Goal: Check status: Check status

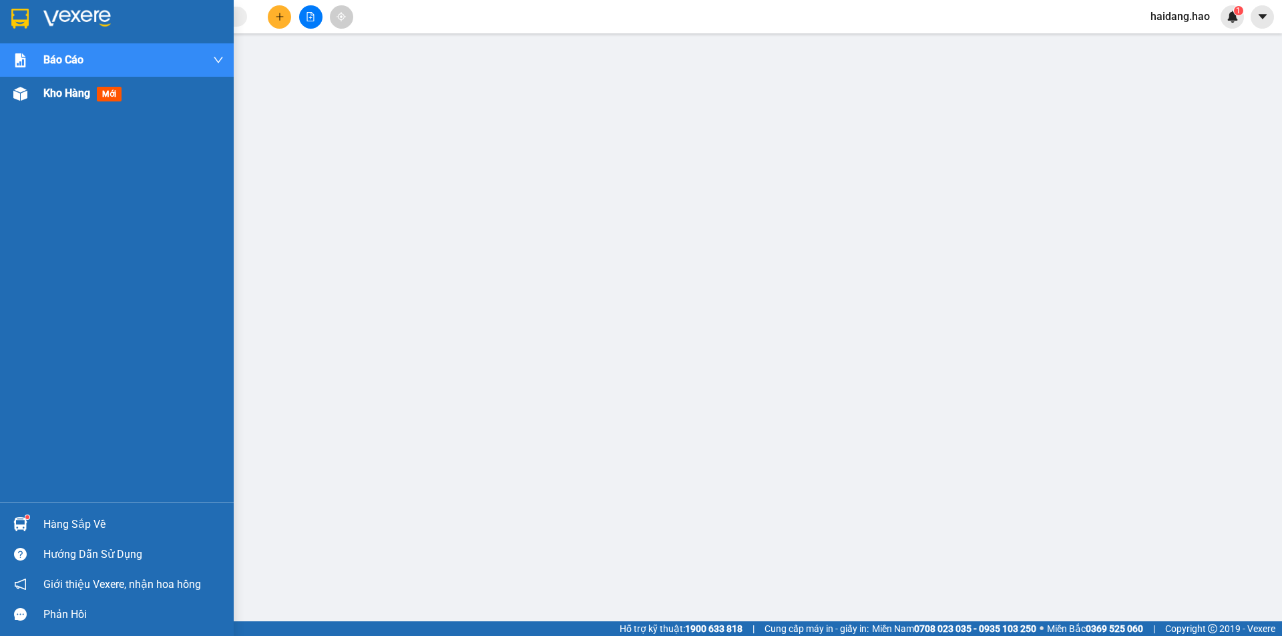
click at [40, 91] on div "Kho hàng mới" at bounding box center [117, 93] width 234 height 33
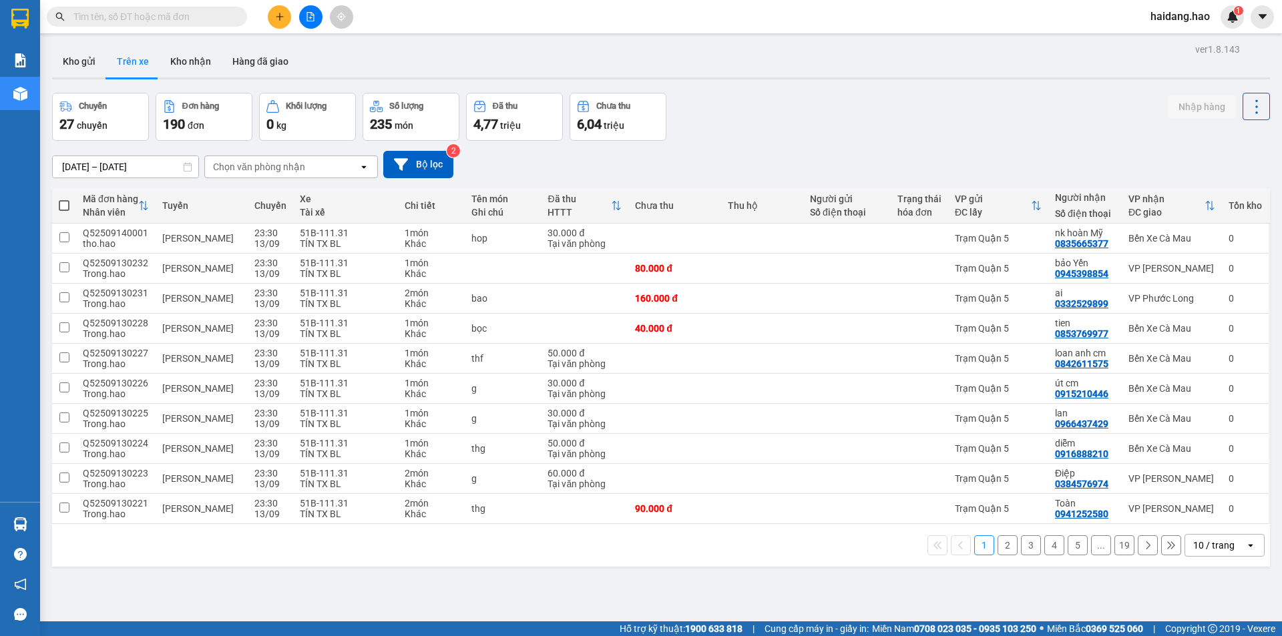
click at [301, 162] on div "Chọn văn phòng nhận" at bounding box center [259, 166] width 92 height 13
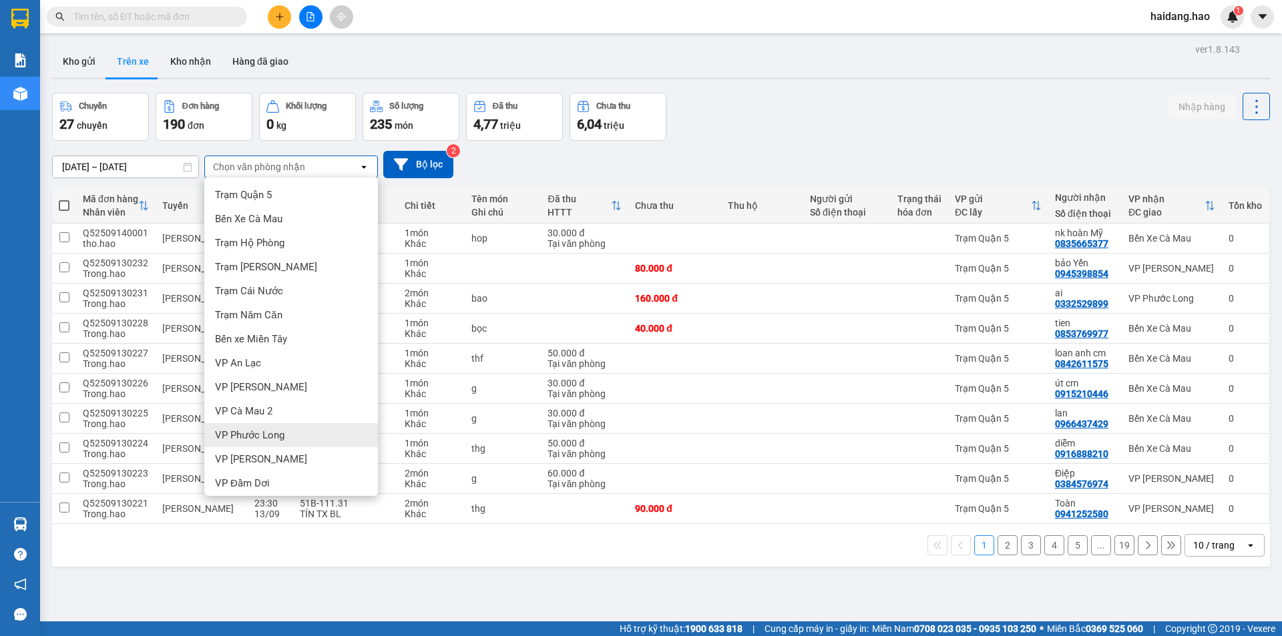
click at [304, 439] on div "VP Phước Long" at bounding box center [291, 435] width 174 height 24
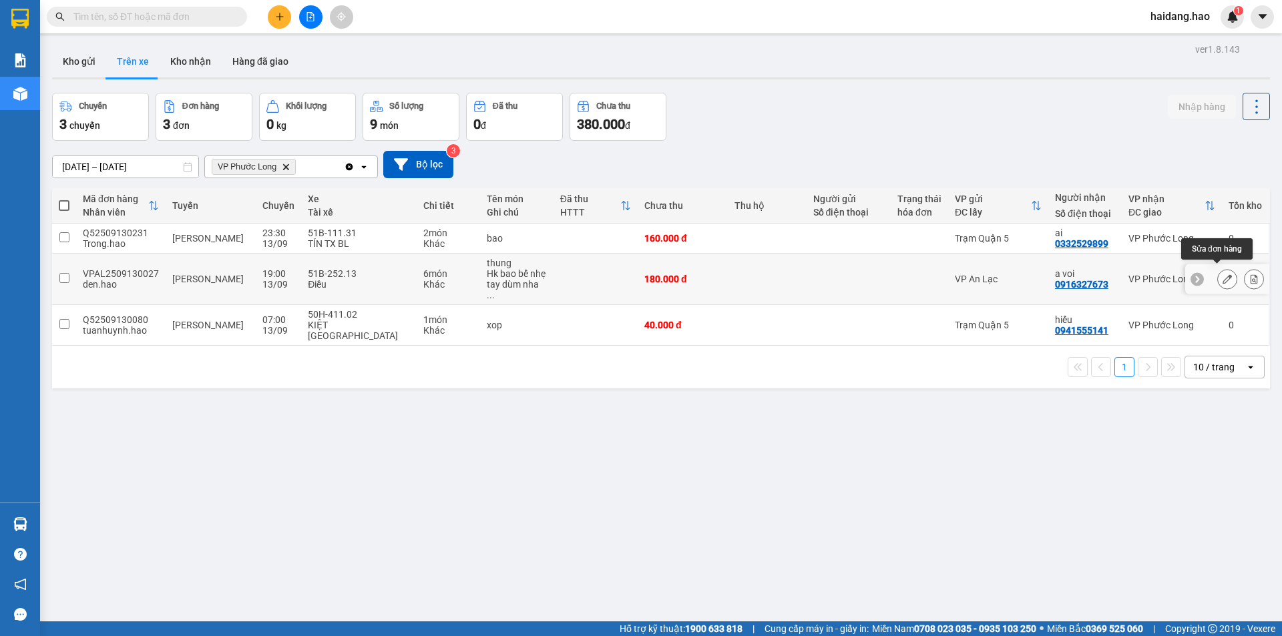
click at [1223, 274] on icon at bounding box center [1227, 278] width 9 height 9
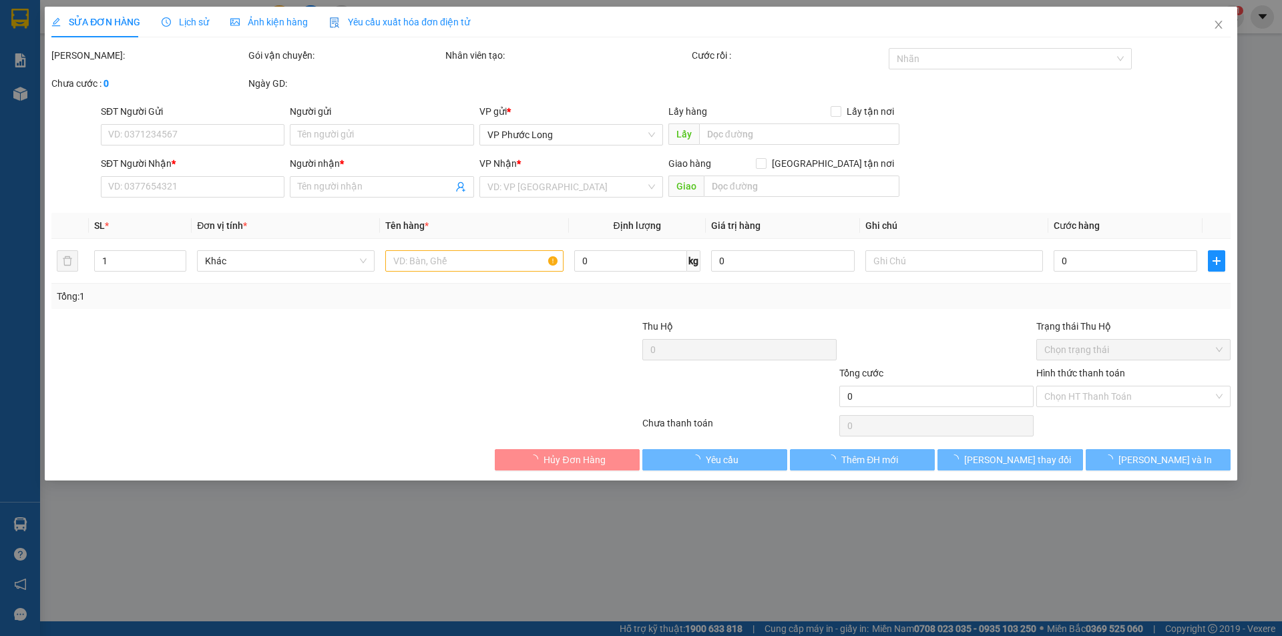
click at [266, 29] on div "Ảnh kiện hàng" at bounding box center [268, 22] width 77 height 31
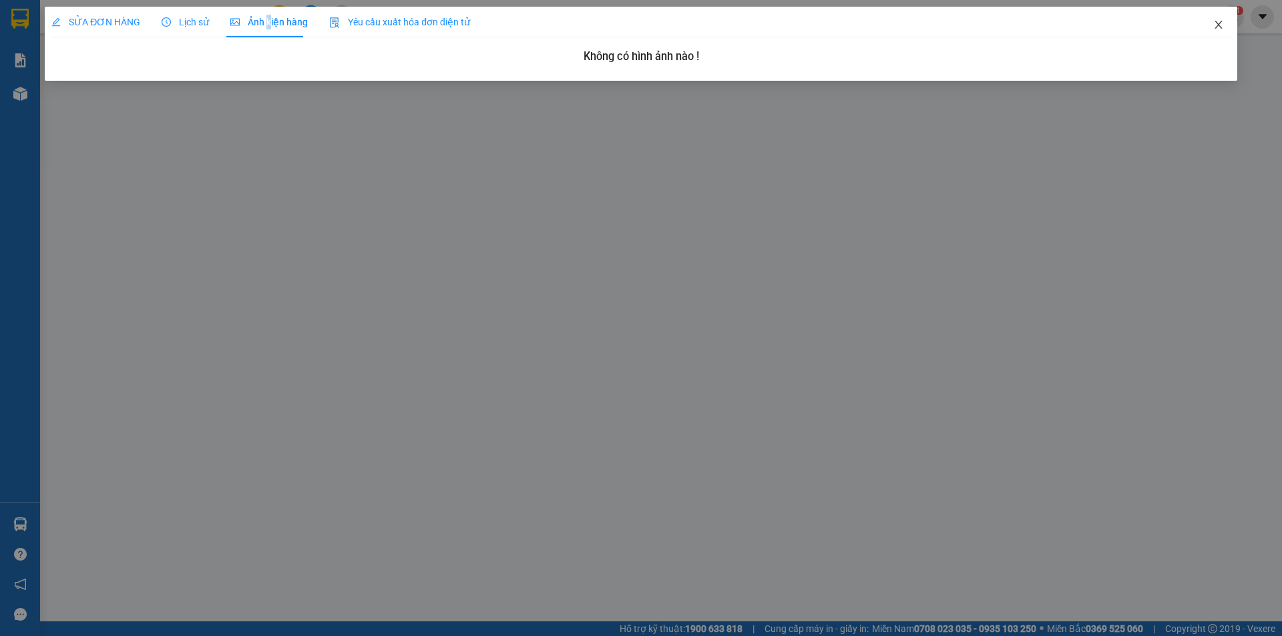
click at [1225, 19] on span "Close" at bounding box center [1218, 25] width 37 height 37
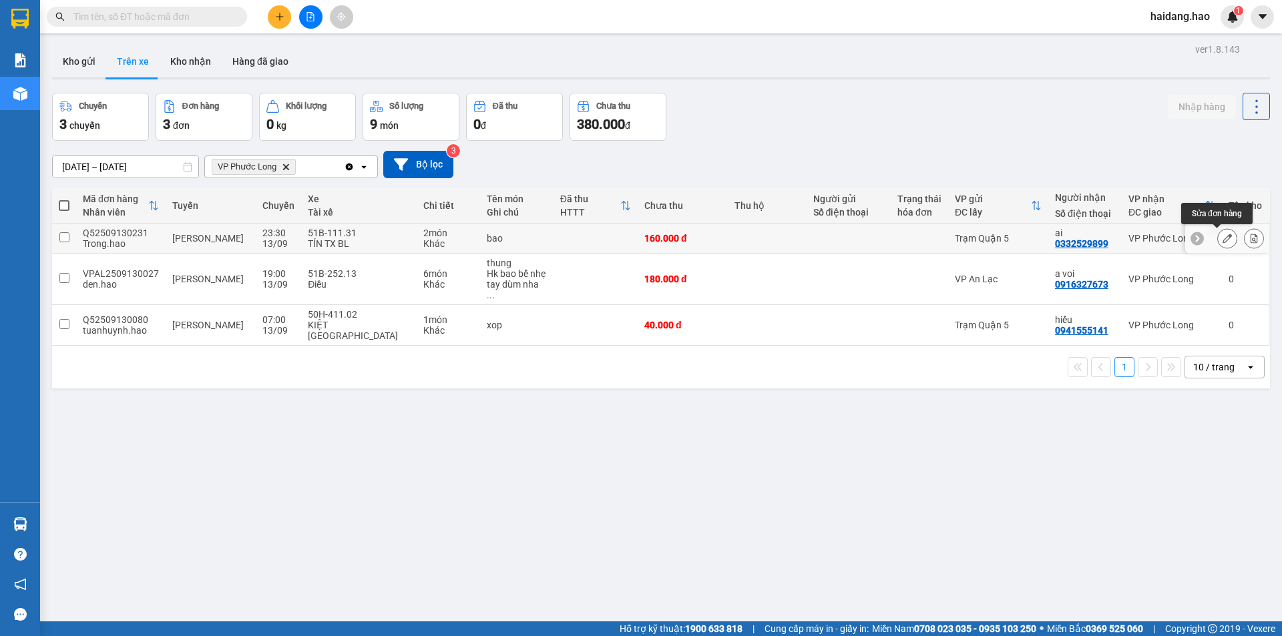
click at [1223, 242] on icon at bounding box center [1227, 238] width 9 height 9
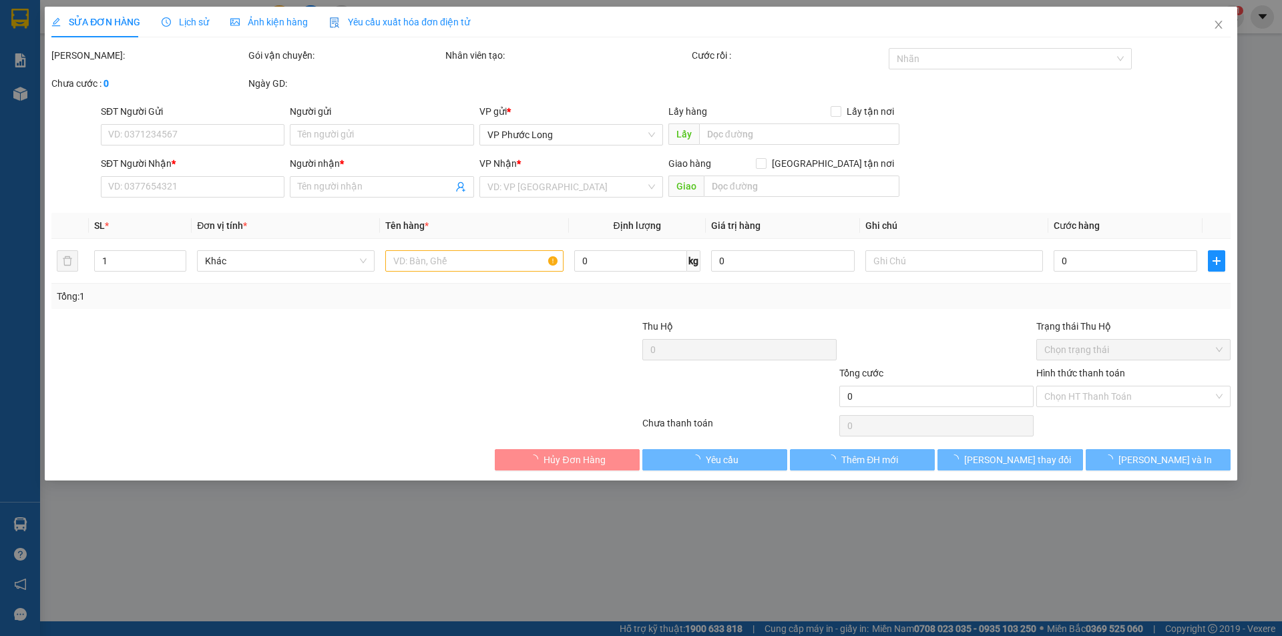
click at [287, 13] on div "Ảnh kiện hàng" at bounding box center [268, 22] width 77 height 31
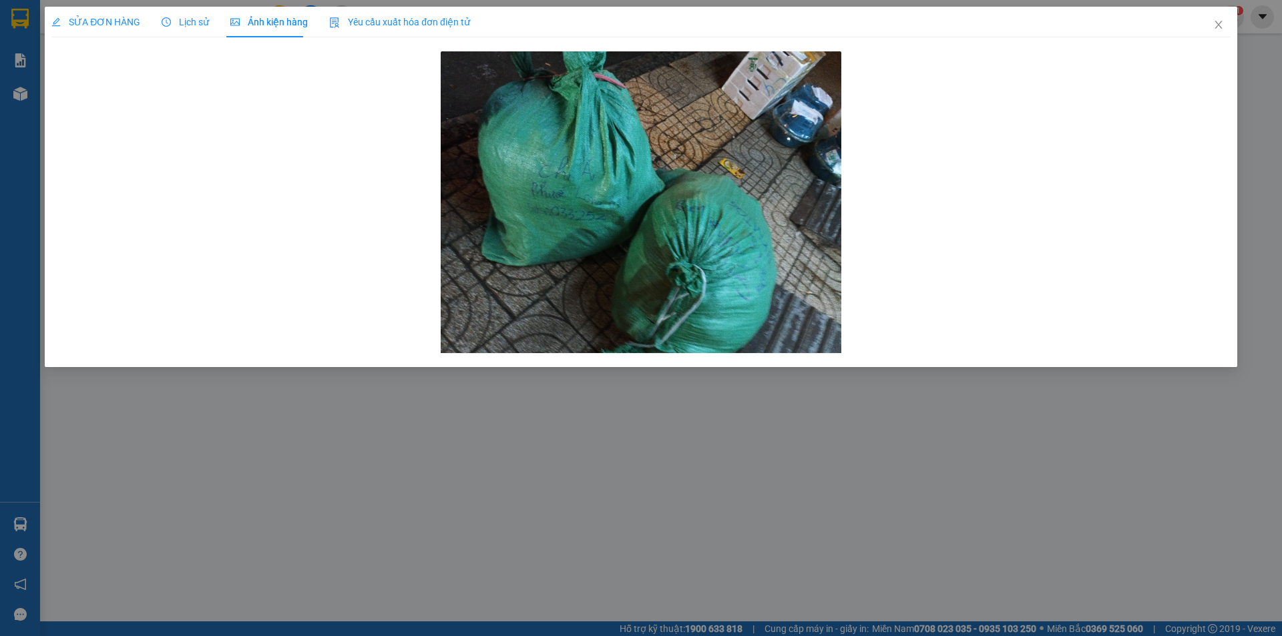
drag, startPoint x: 425, startPoint y: 475, endPoint x: 451, endPoint y: 475, distance: 25.4
click at [442, 475] on div "SỬA ĐƠN HÀNG Lịch sử Ảnh kiện hàng Yêu cầu xuất hóa đơn điện tử Total Paid Fee …" at bounding box center [641, 318] width 1282 height 636
click at [1228, 33] on span "Close" at bounding box center [1218, 25] width 37 height 37
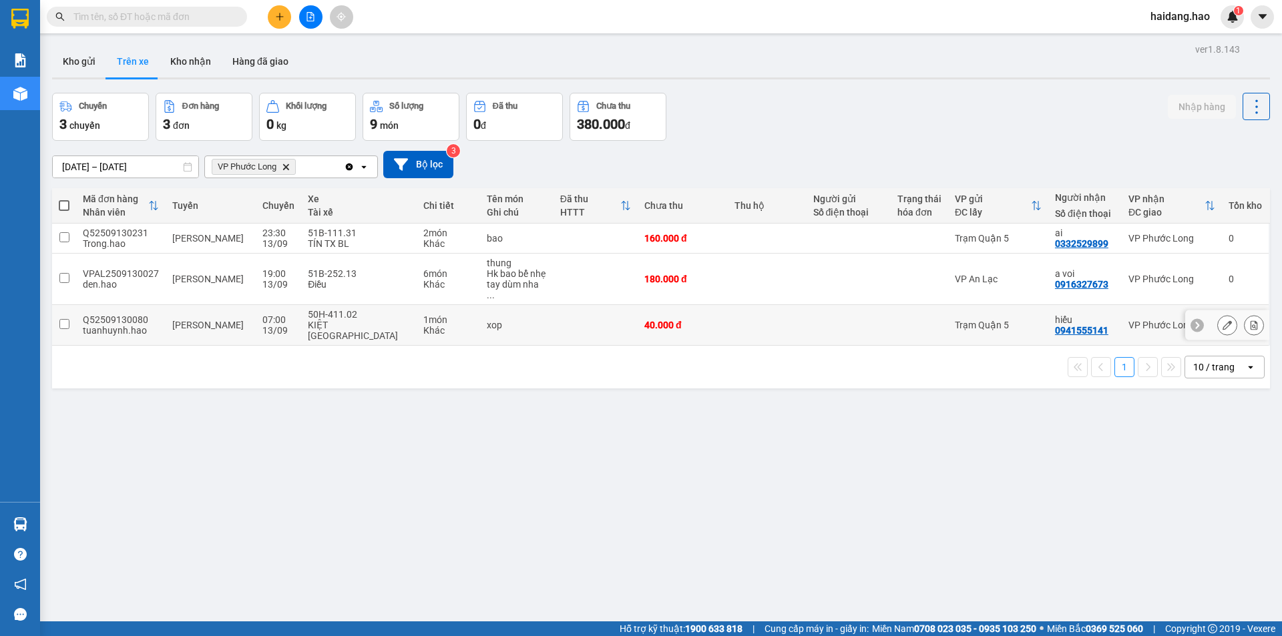
click at [922, 320] on div at bounding box center [920, 325] width 44 height 11
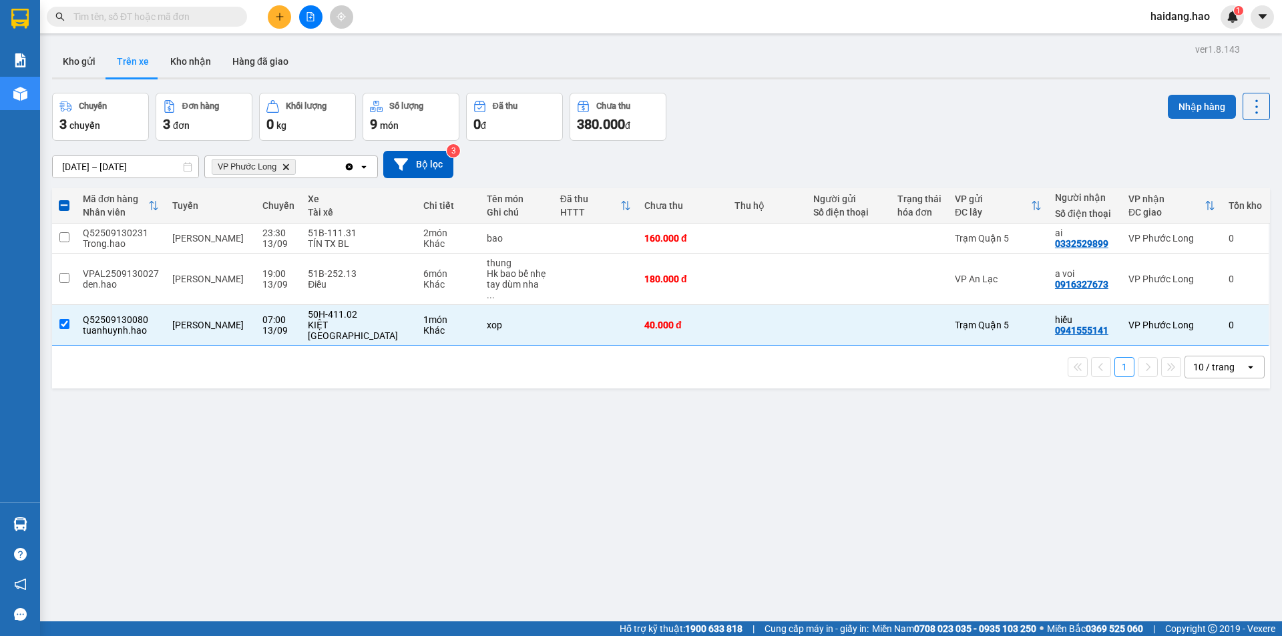
click at [1202, 117] on button "Nhập hàng" at bounding box center [1202, 107] width 68 height 24
checkbox input "false"
